Goal: Task Accomplishment & Management: Complete application form

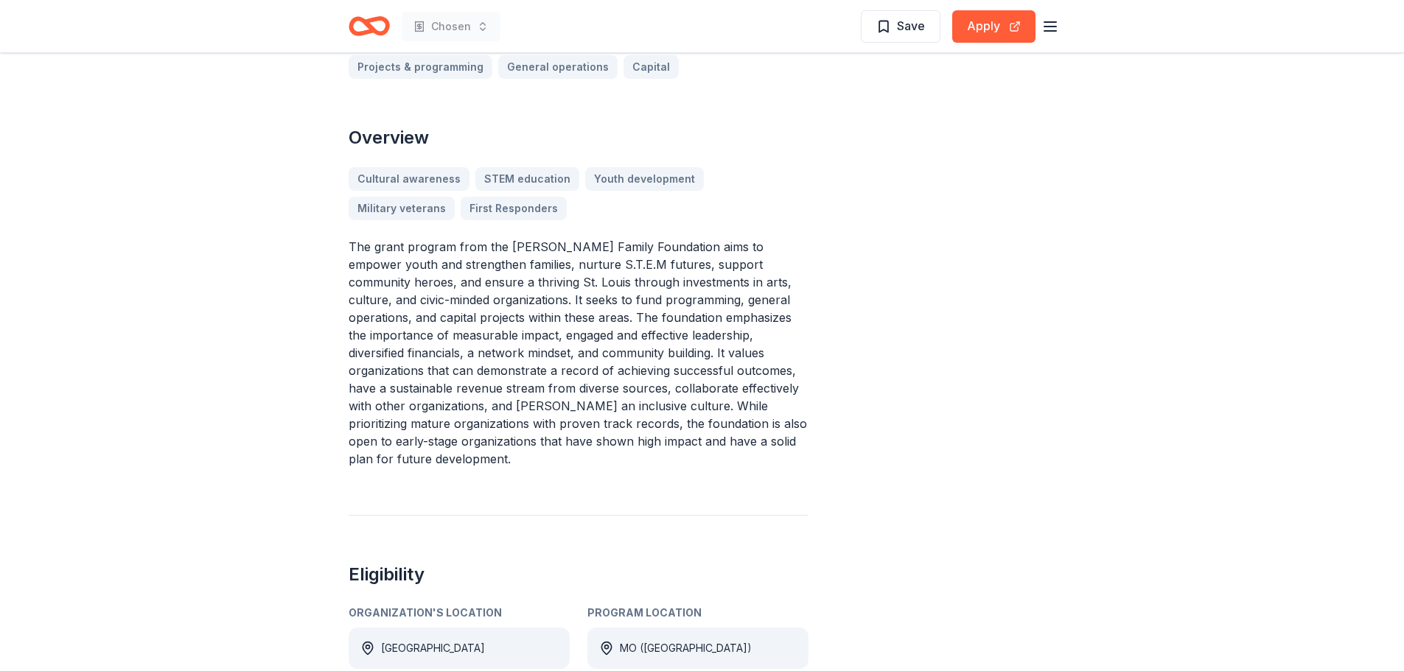
scroll to position [368, 0]
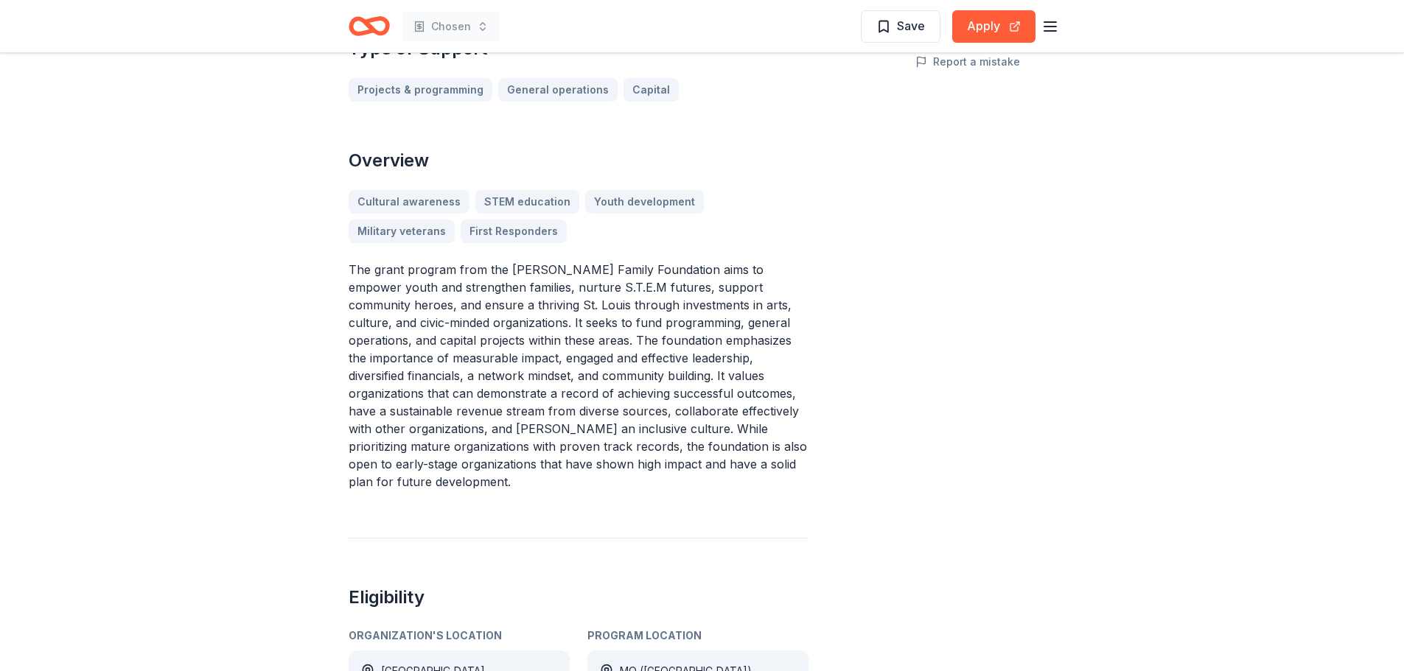
click at [366, 31] on icon "Home" at bounding box center [362, 25] width 23 height 15
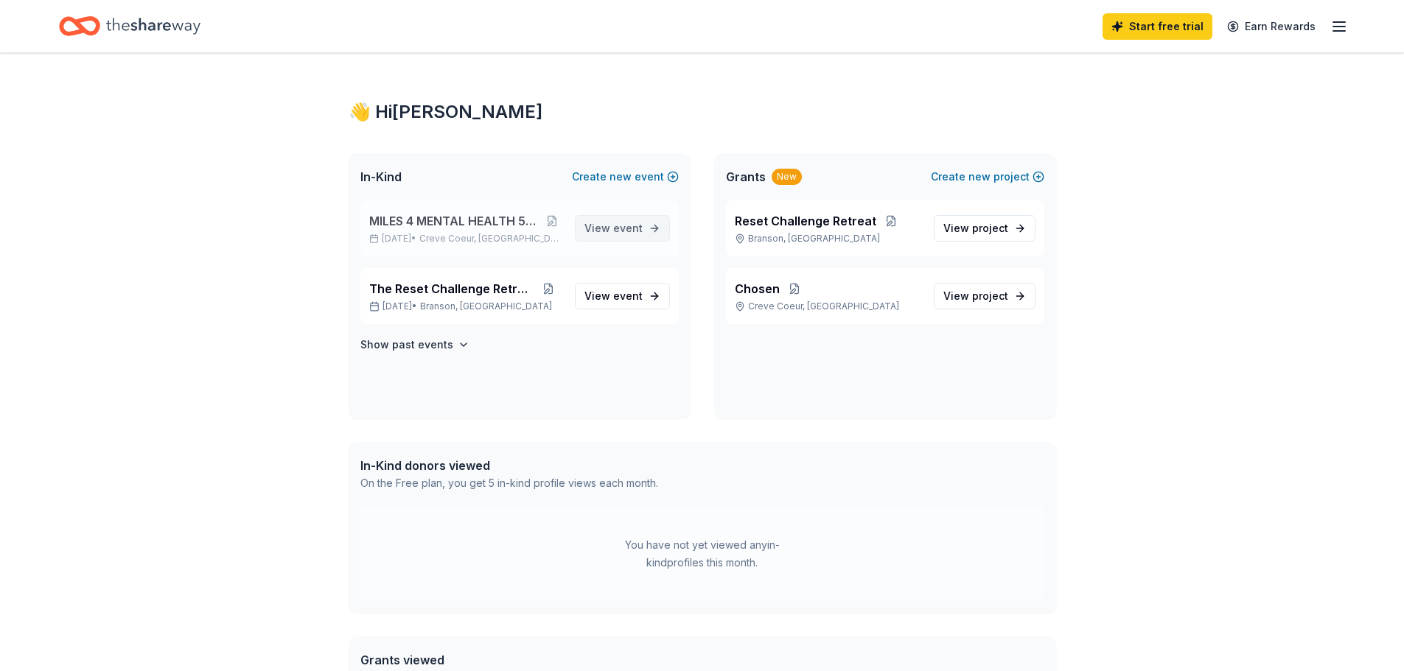
click at [624, 220] on span "View event" at bounding box center [613, 229] width 58 height 18
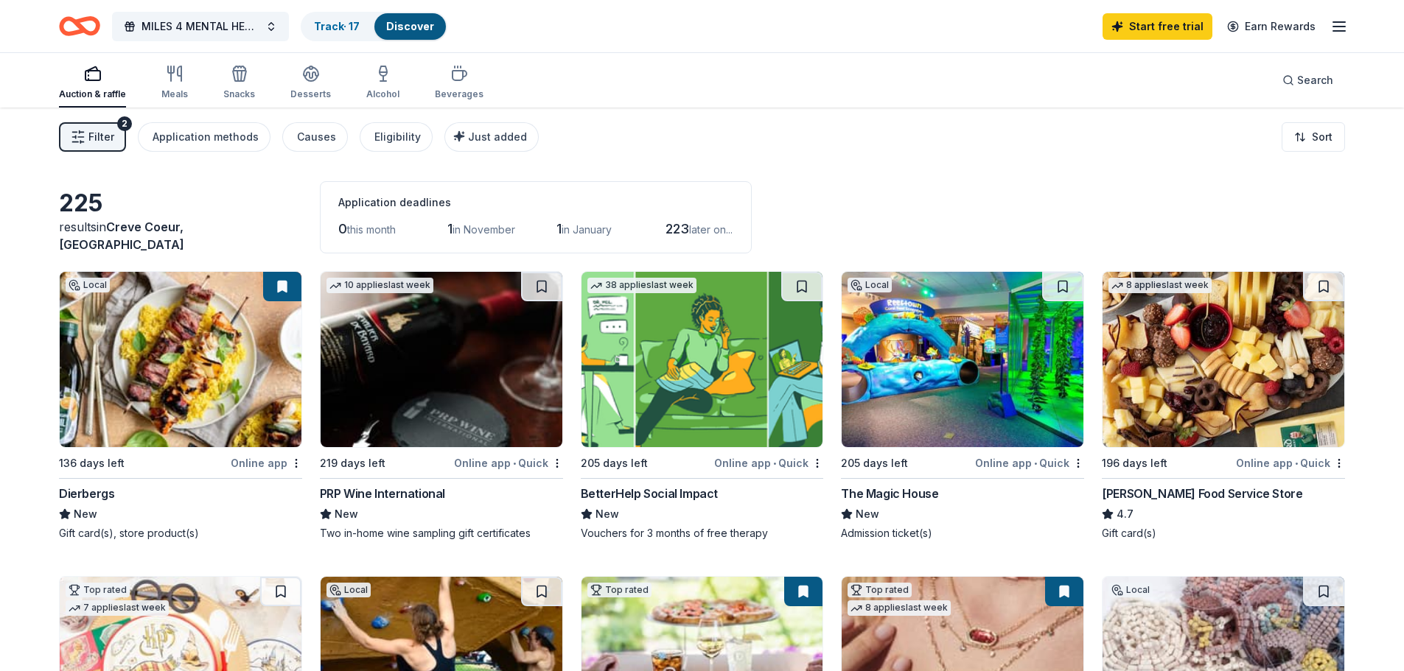
click at [235, 344] on img at bounding box center [181, 359] width 242 height 175
click at [102, 128] on span "Filter" at bounding box center [101, 137] width 26 height 18
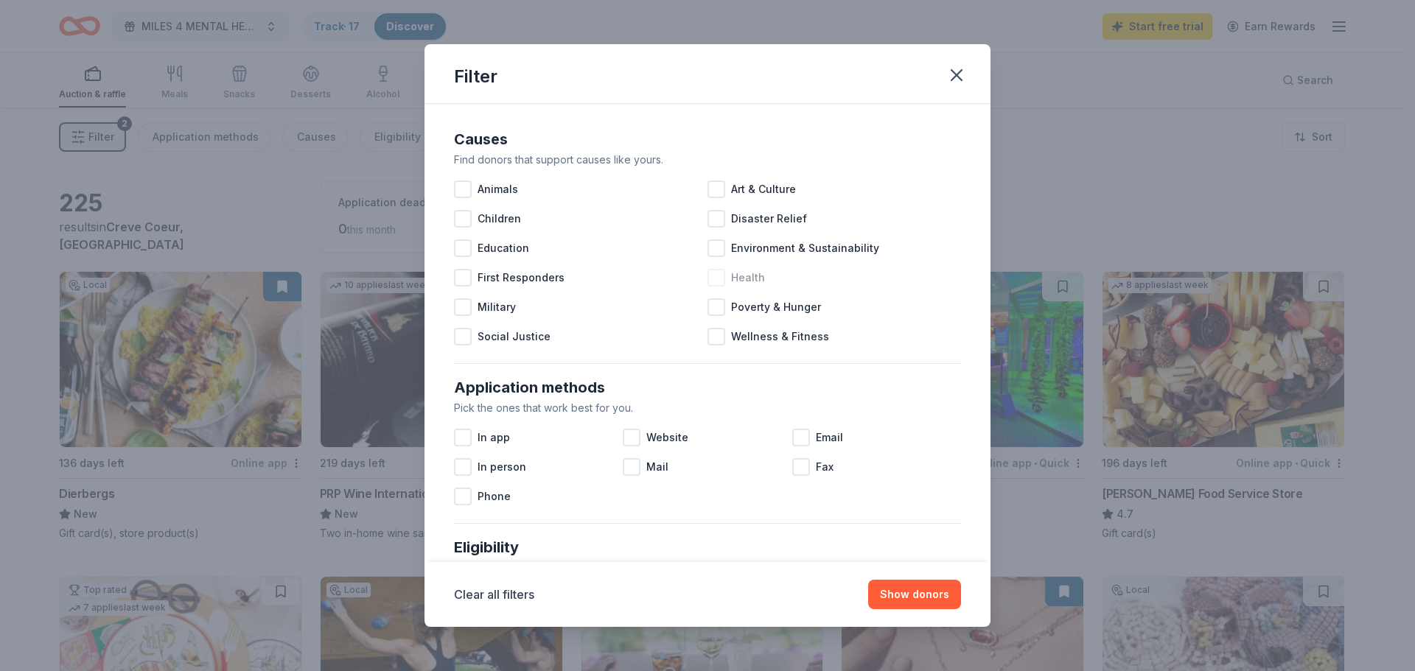
click at [739, 277] on span "Health" at bounding box center [748, 278] width 34 height 18
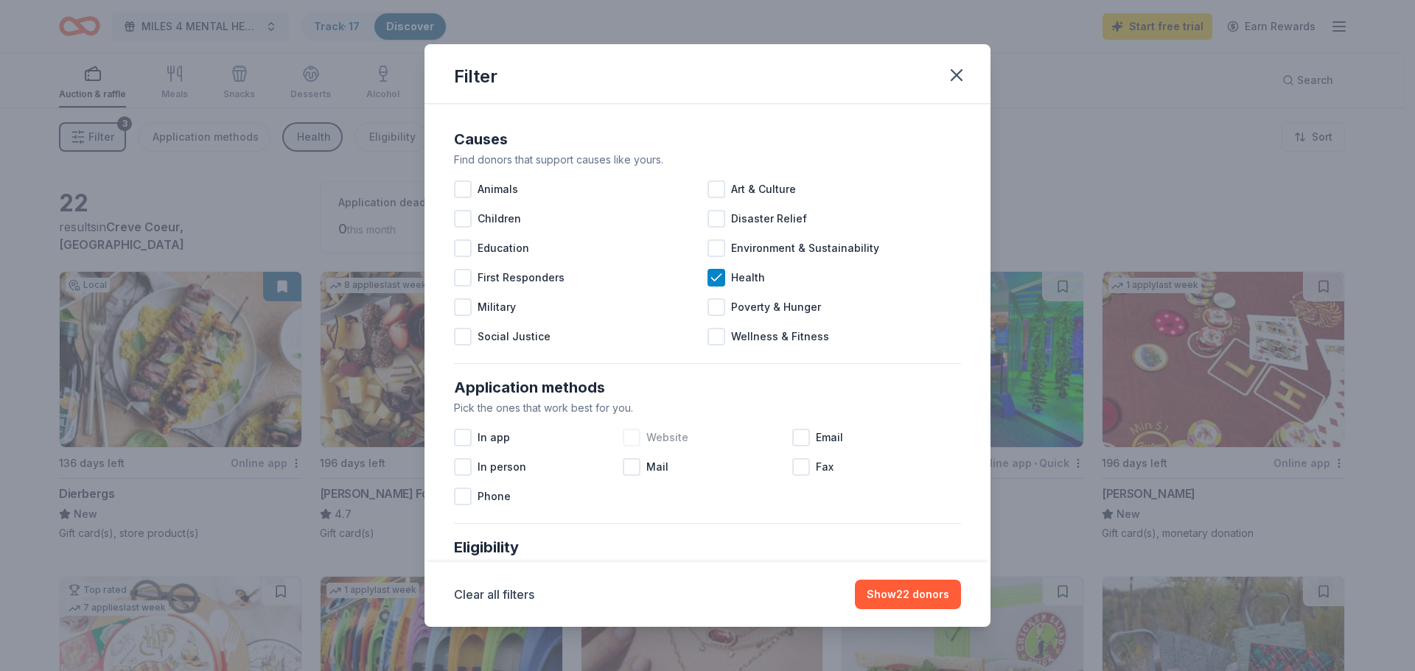
click at [633, 430] on div at bounding box center [632, 438] width 18 height 18
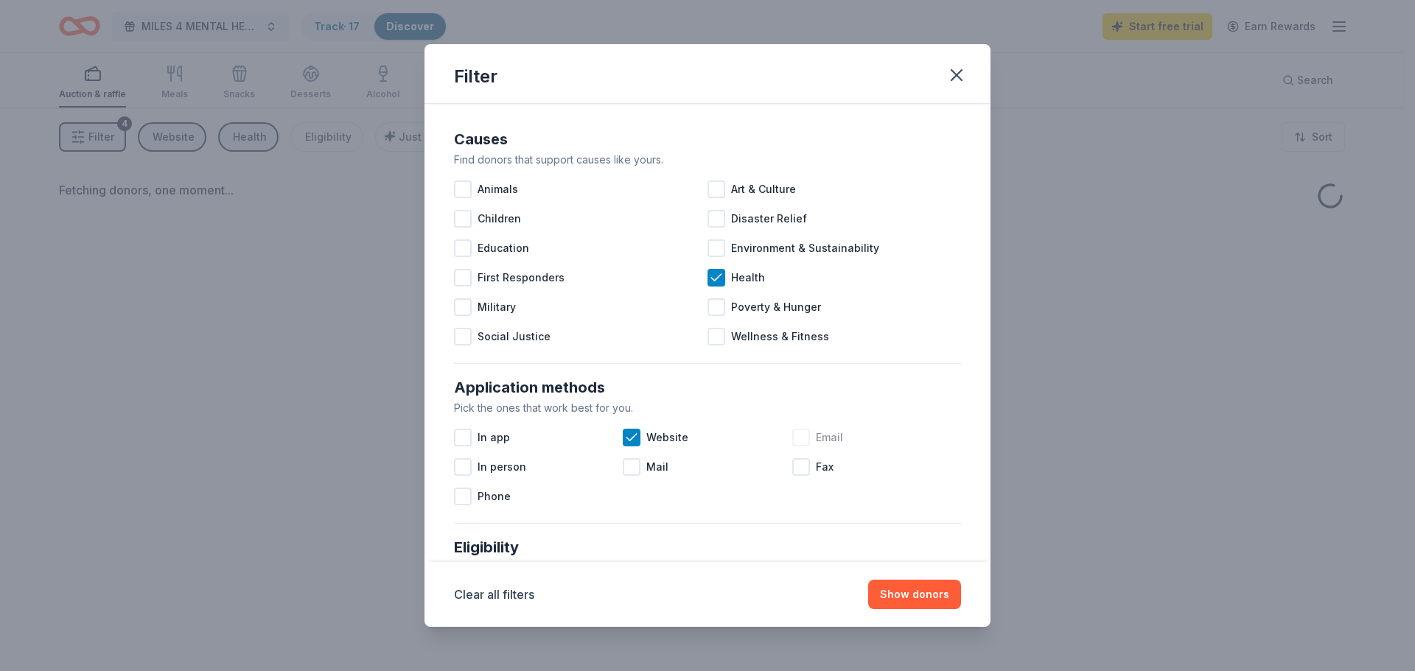
click at [801, 439] on div at bounding box center [801, 438] width 18 height 18
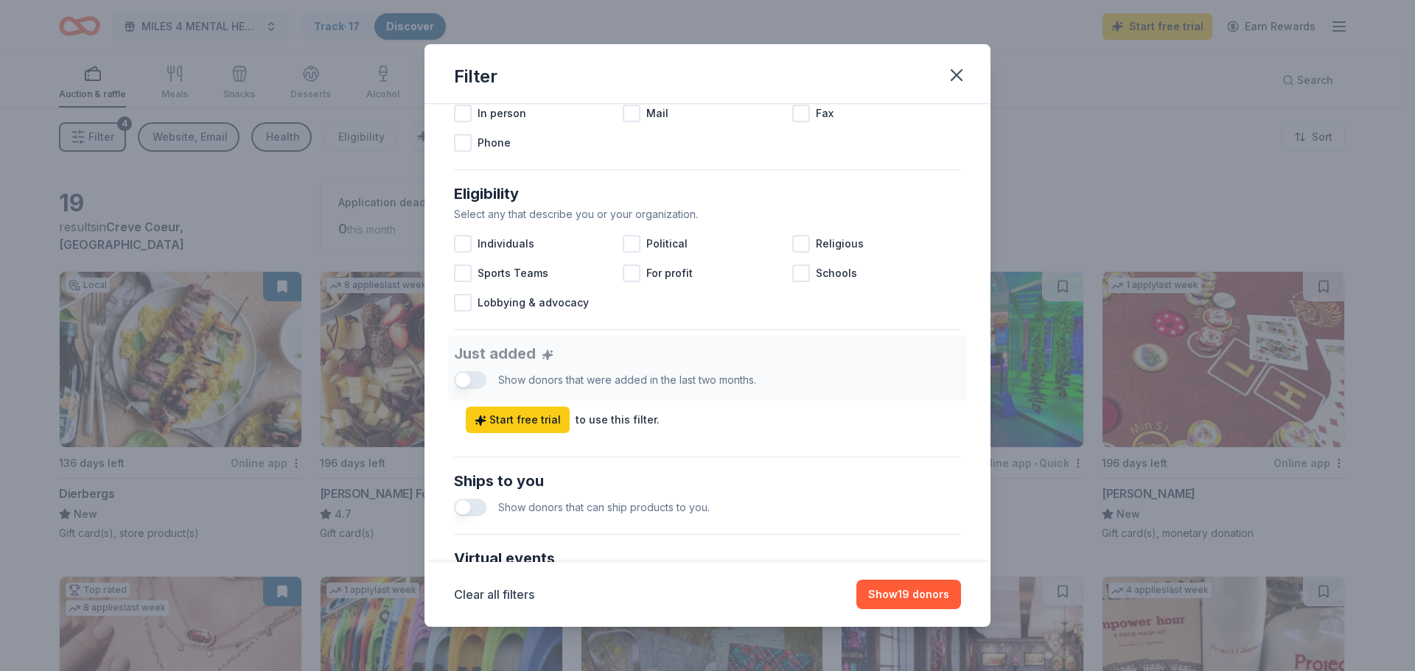
scroll to position [368, 0]
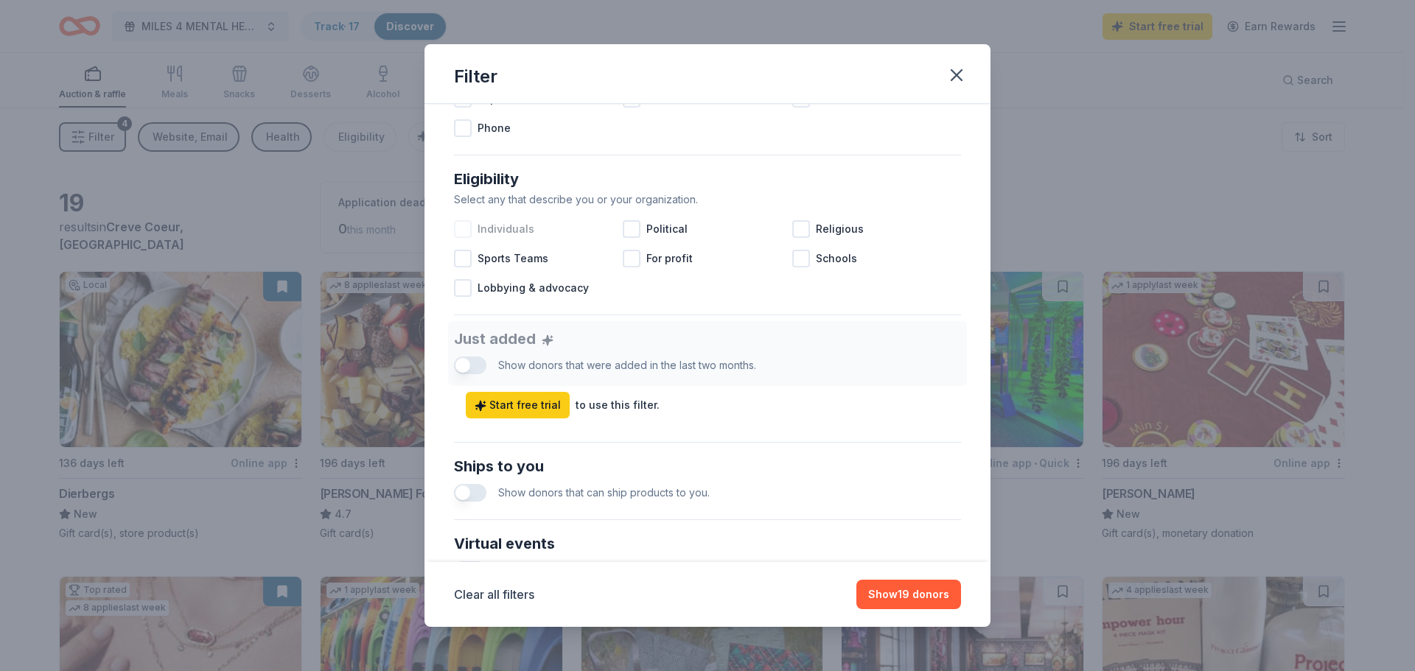
click at [475, 228] on div "Individuals" at bounding box center [538, 228] width 169 height 29
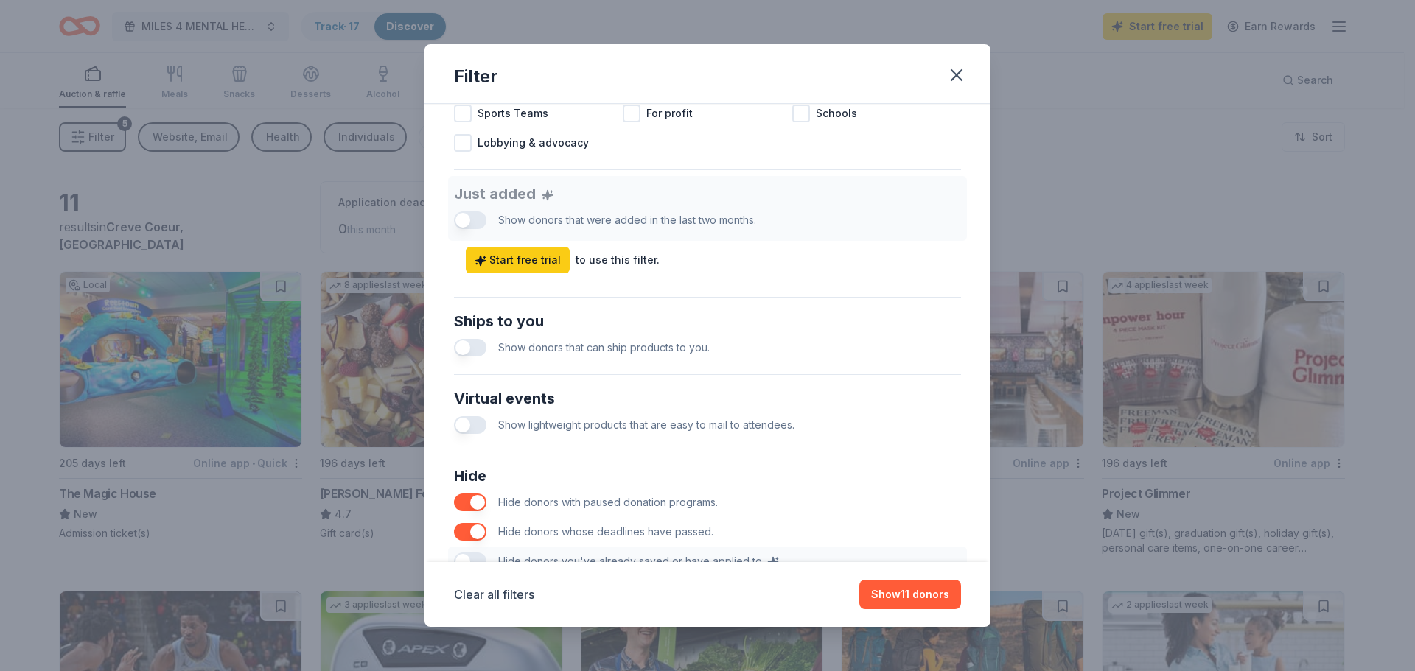
scroll to position [516, 0]
click at [539, 349] on span "Show donors that can ship products to you." at bounding box center [604, 345] width 212 height 13
click at [486, 347] on button "button" at bounding box center [470, 346] width 32 height 18
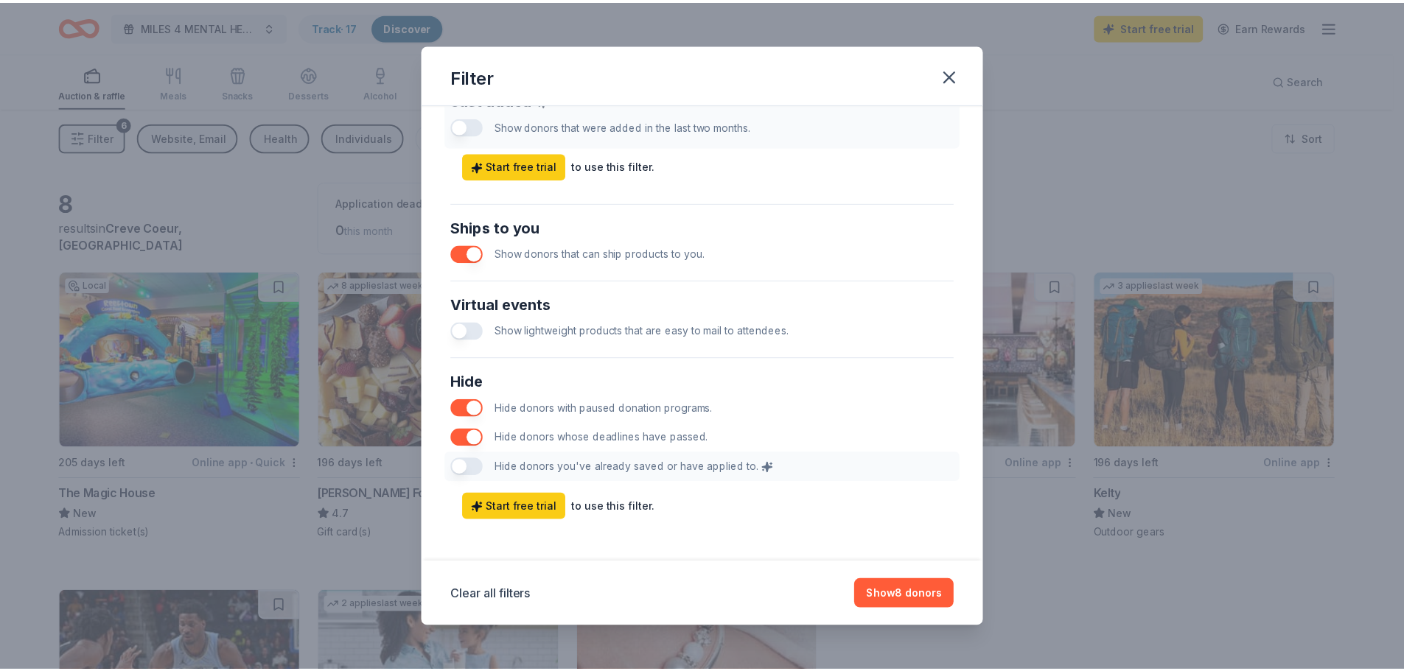
scroll to position [613, 0]
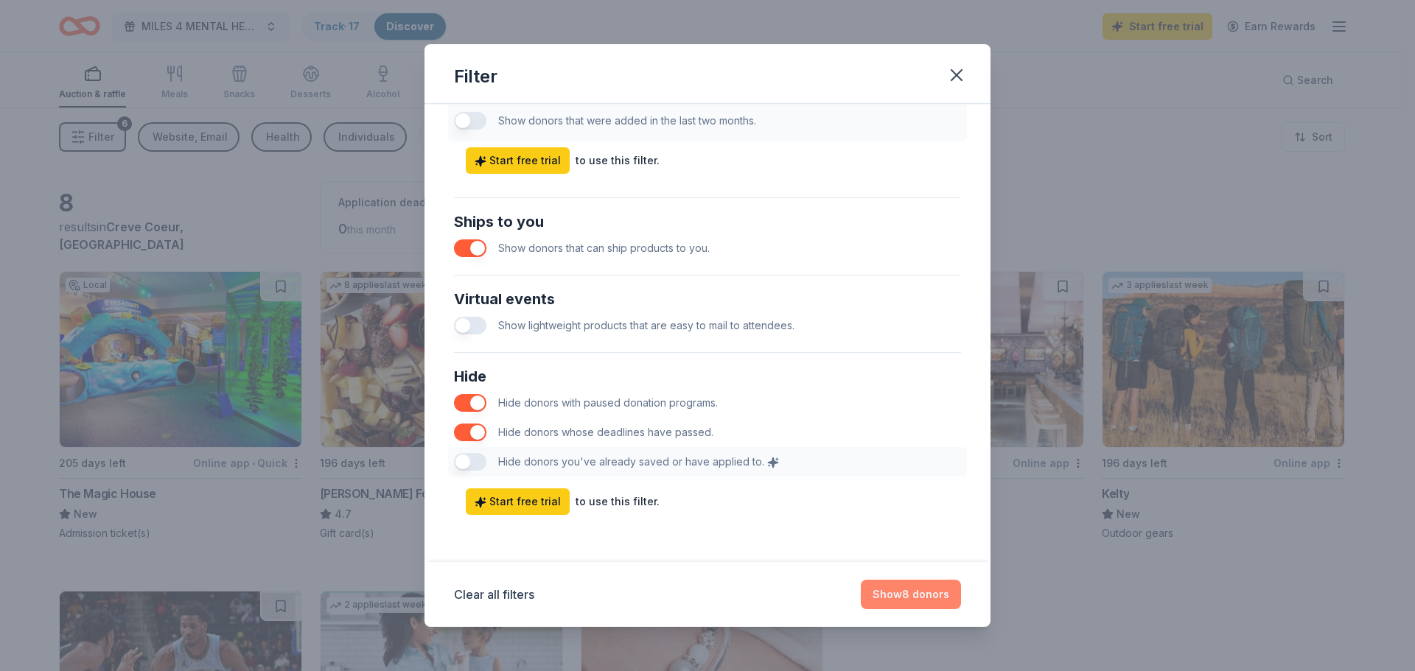
click at [897, 592] on button "Show 8 donors" at bounding box center [911, 594] width 100 height 29
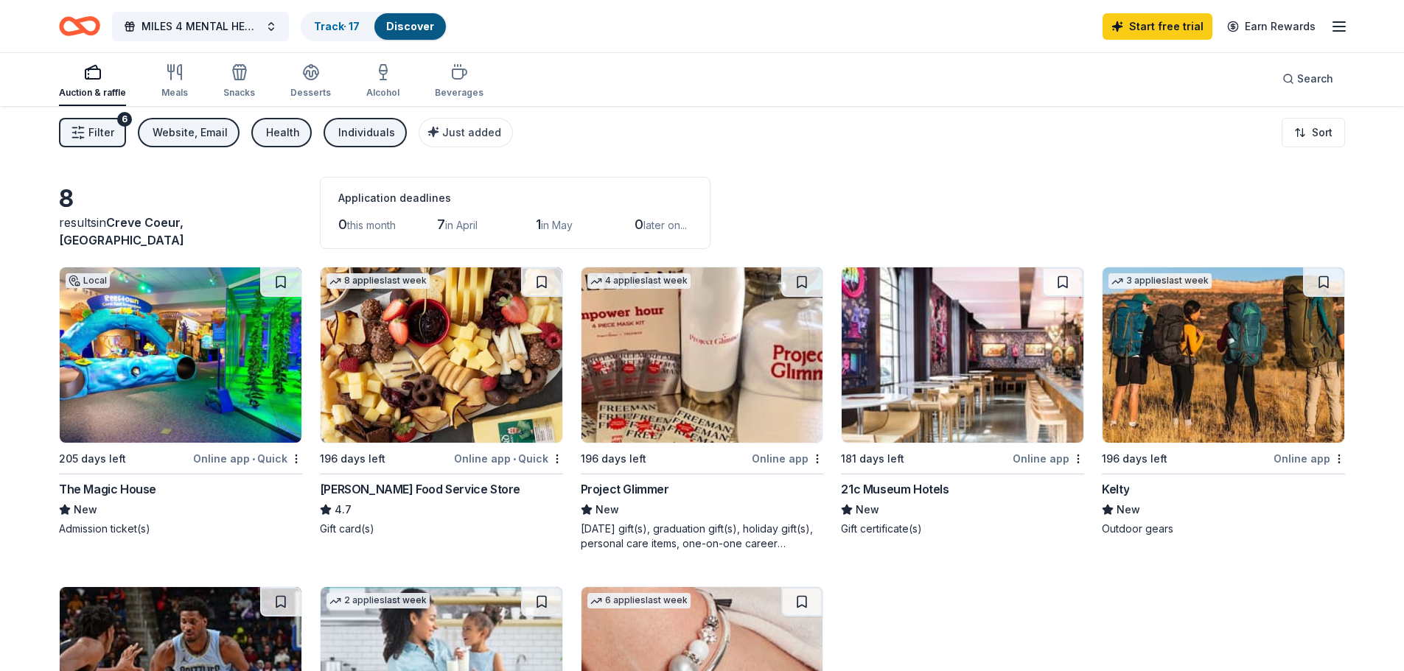
scroll to position [0, 0]
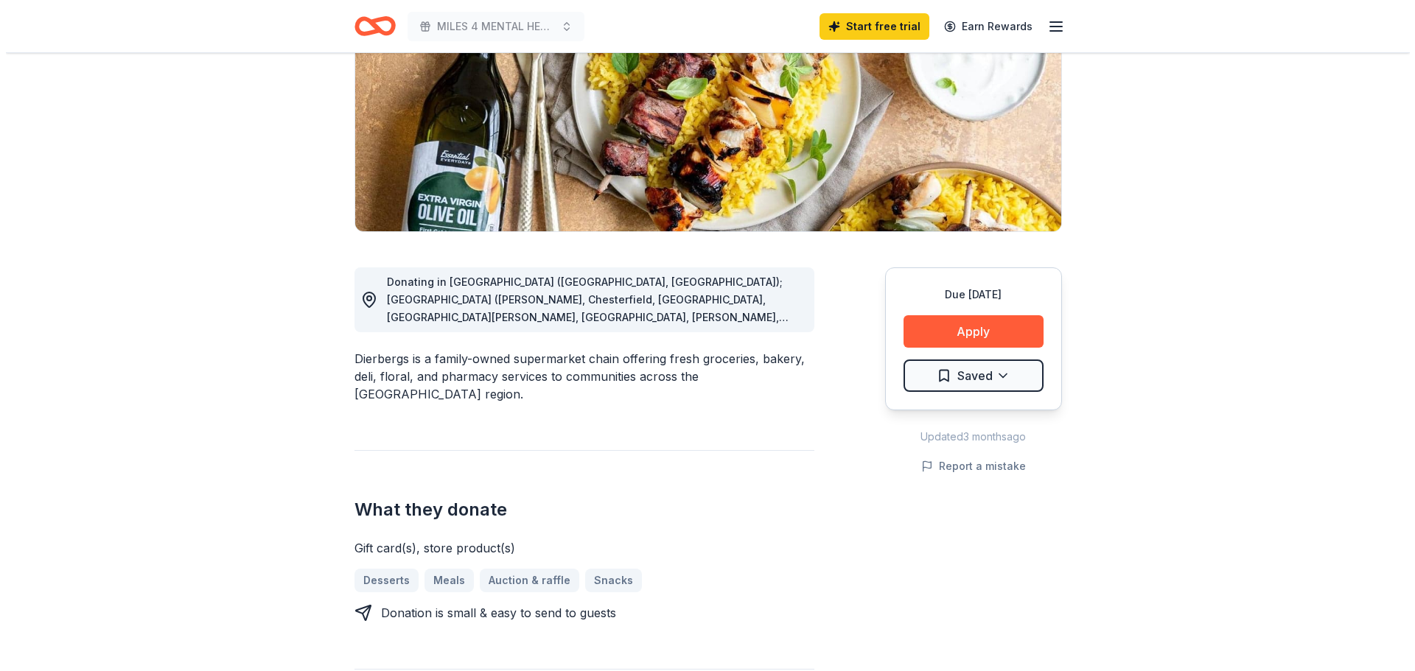
scroll to position [295, 0]
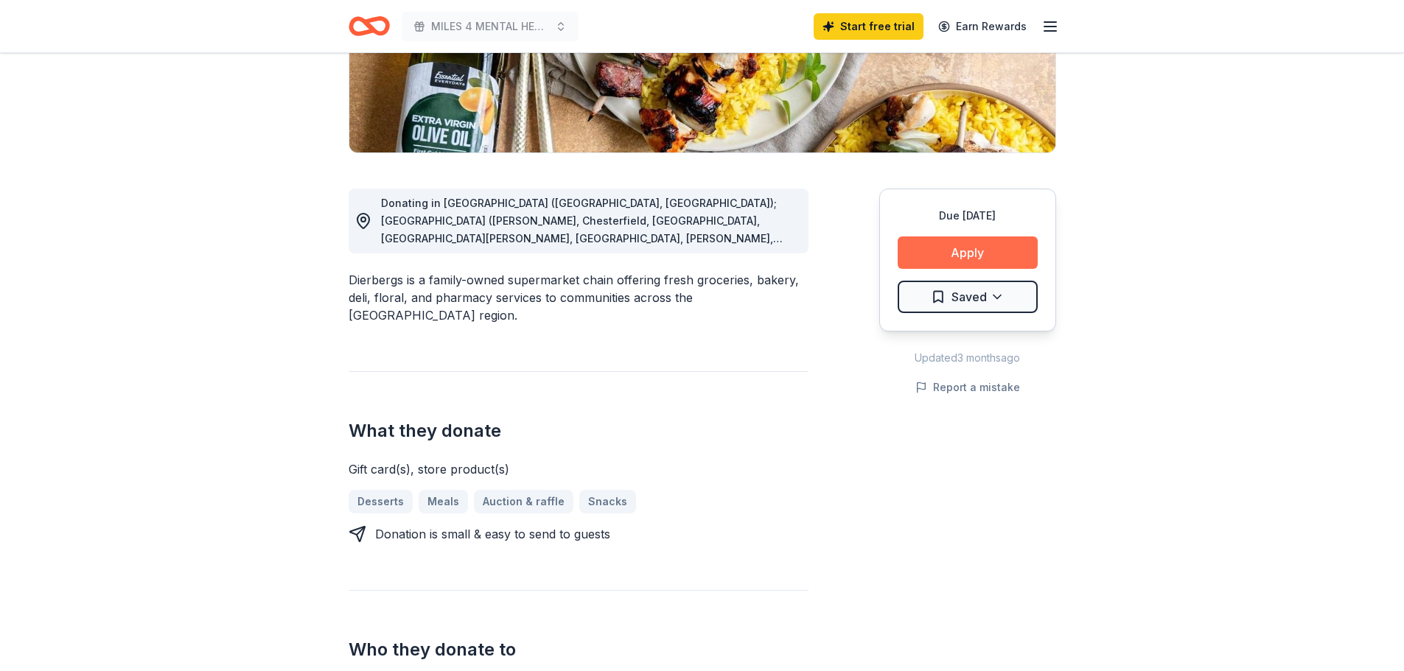
click at [992, 248] on button "Apply" at bounding box center [968, 253] width 140 height 32
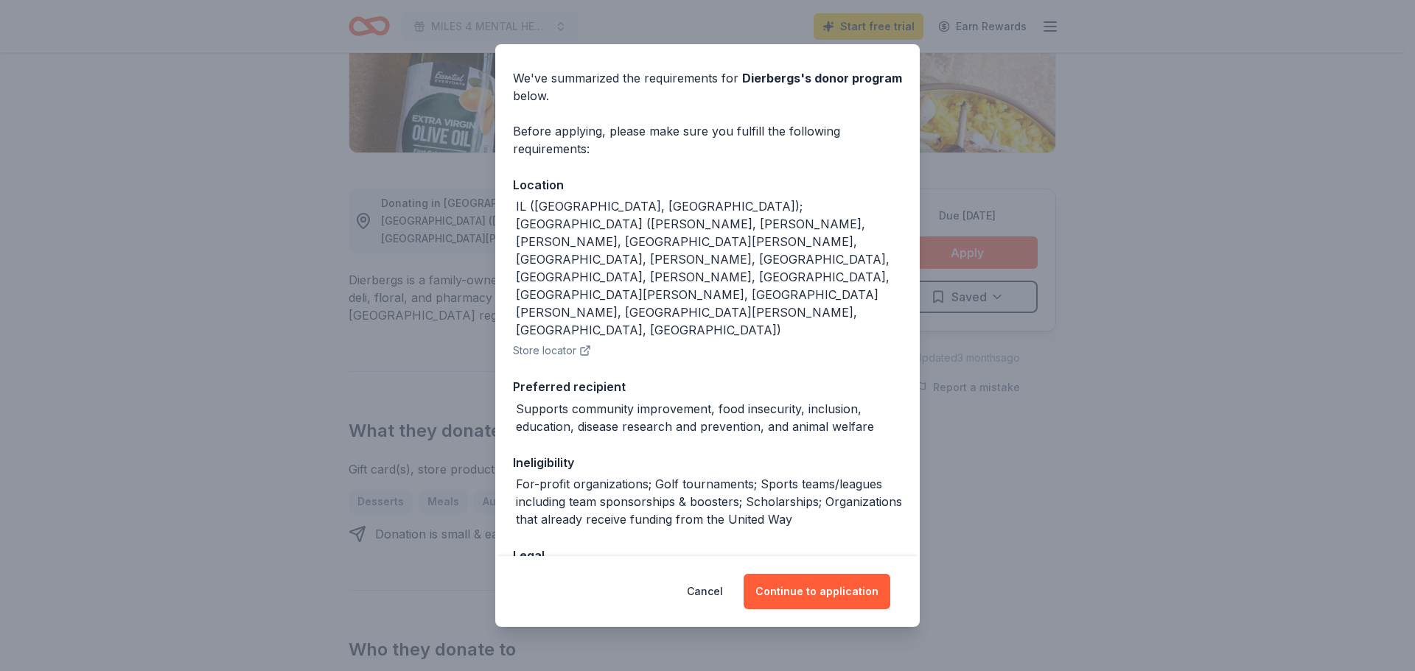
scroll to position [66, 0]
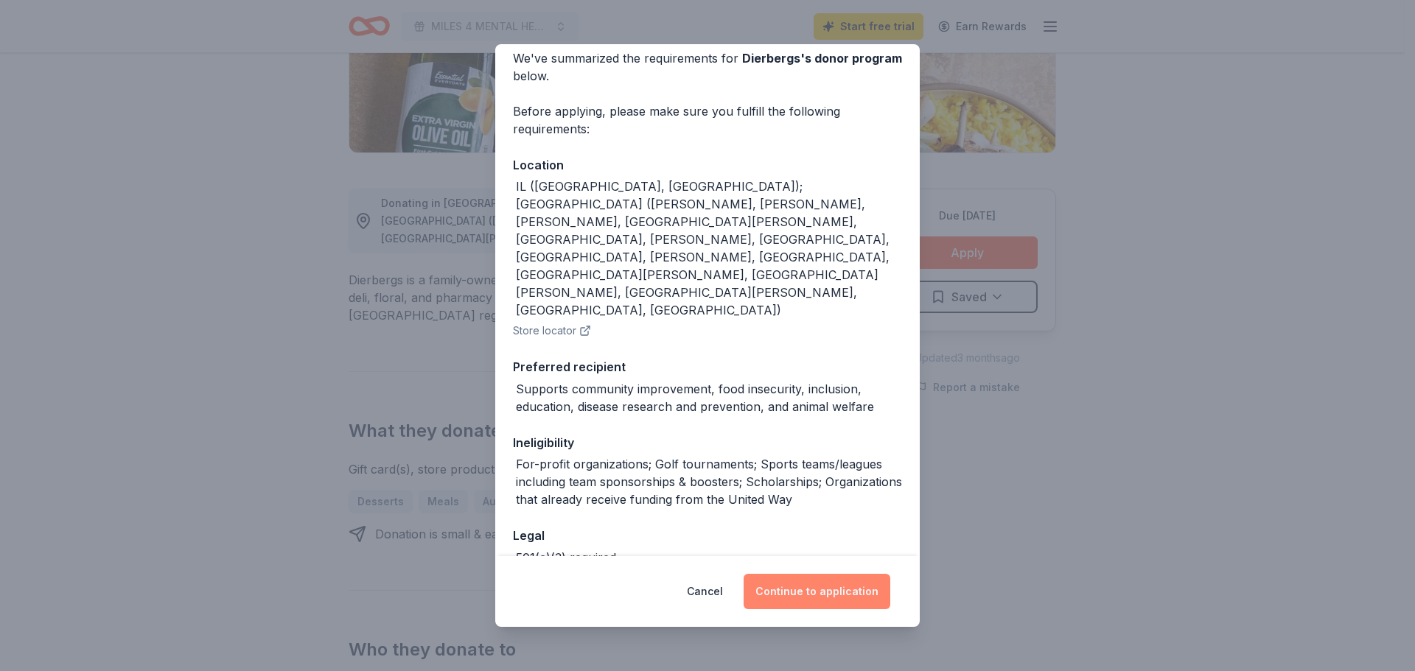
click at [844, 589] on button "Continue to application" at bounding box center [817, 591] width 147 height 35
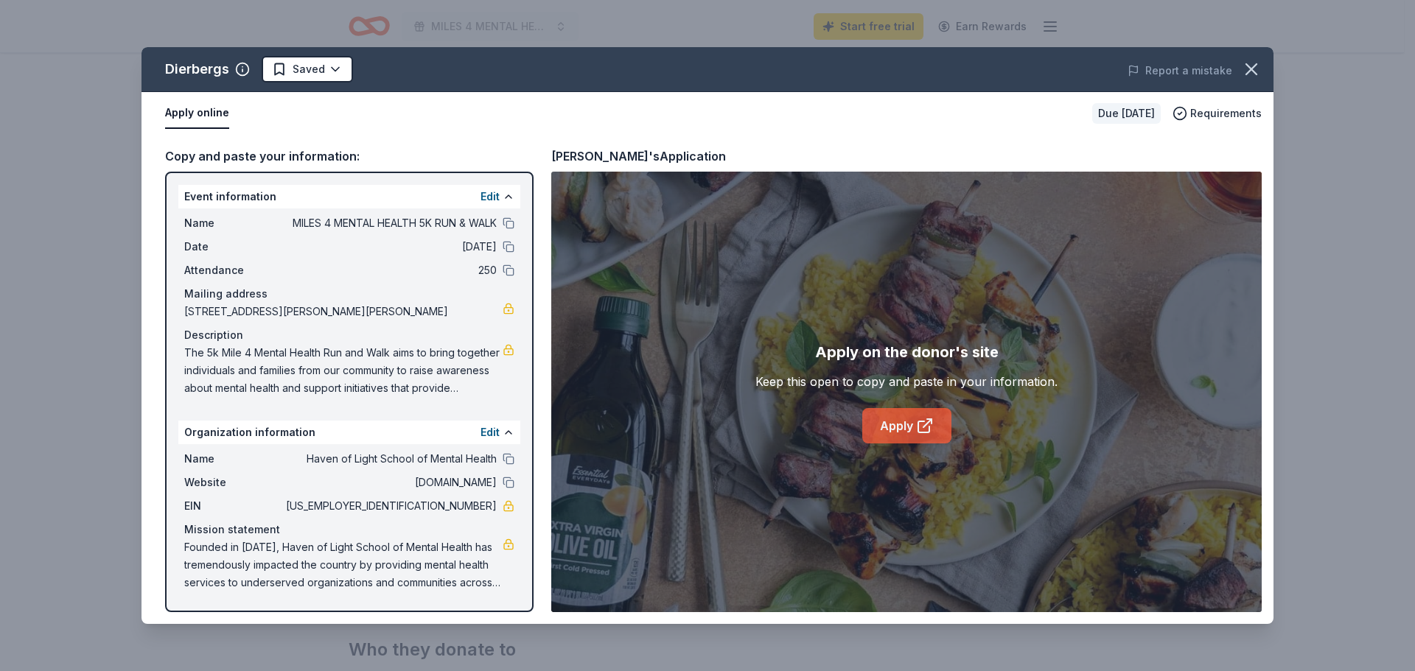
click at [898, 422] on link "Apply" at bounding box center [906, 425] width 89 height 35
